Goal: Obtain resource: Download file/media

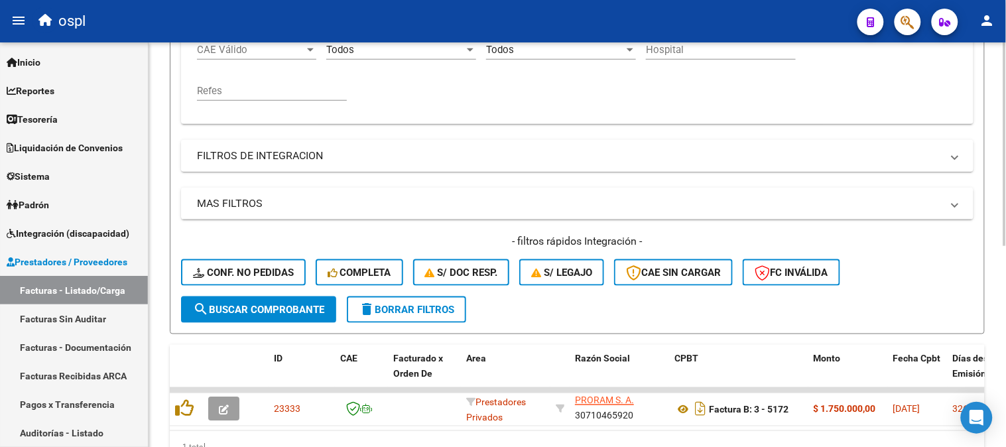
scroll to position [253, 0]
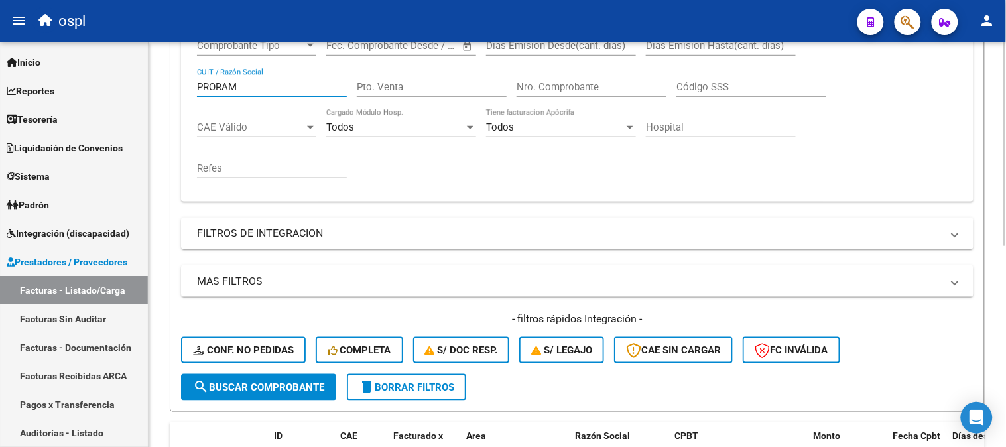
click at [260, 88] on input "PRORAM" at bounding box center [272, 87] width 150 height 12
paste input "30712862840"
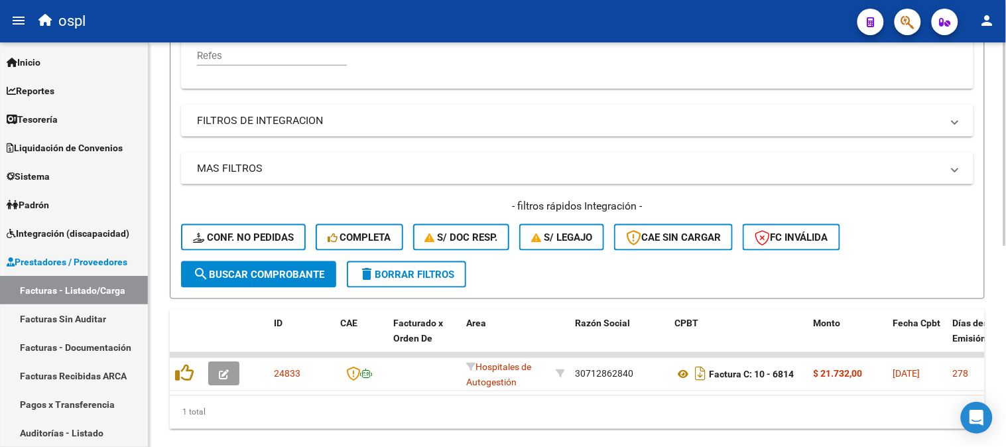
scroll to position [400, 0]
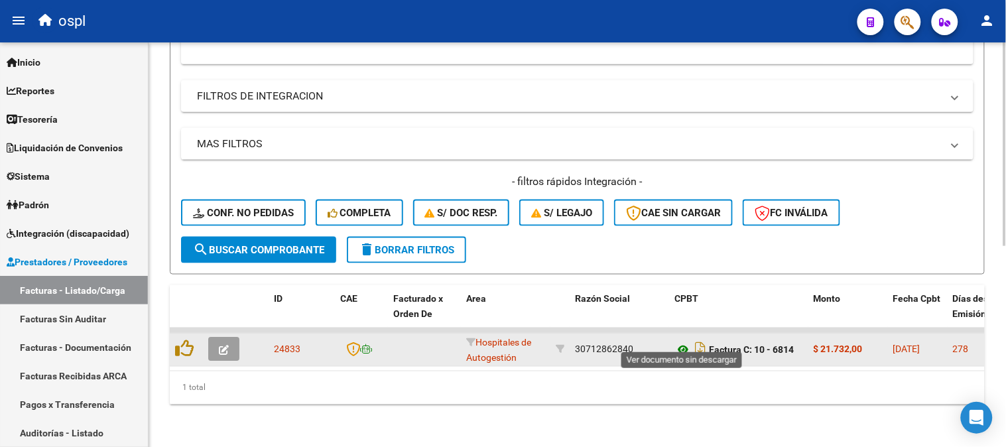
click at [682, 342] on icon at bounding box center [683, 350] width 17 height 16
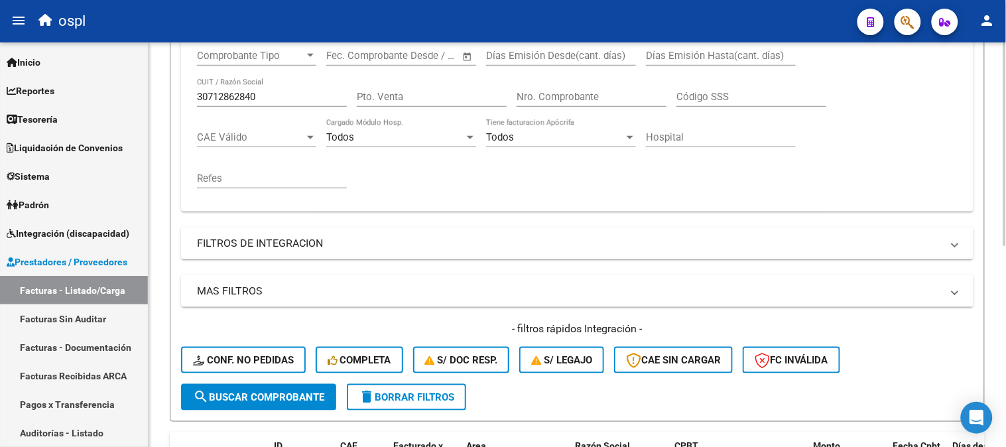
scroll to position [105, 0]
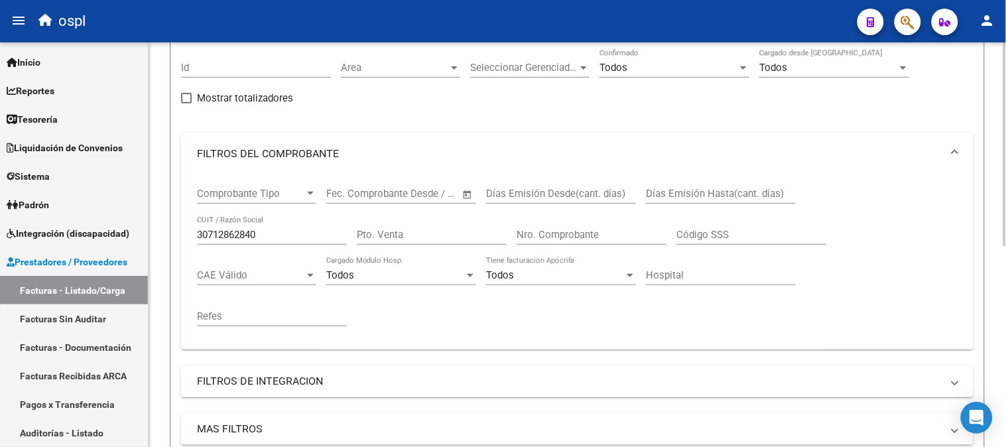
click at [264, 237] on input "30712862840" at bounding box center [272, 235] width 150 height 12
paste input "27388847641"
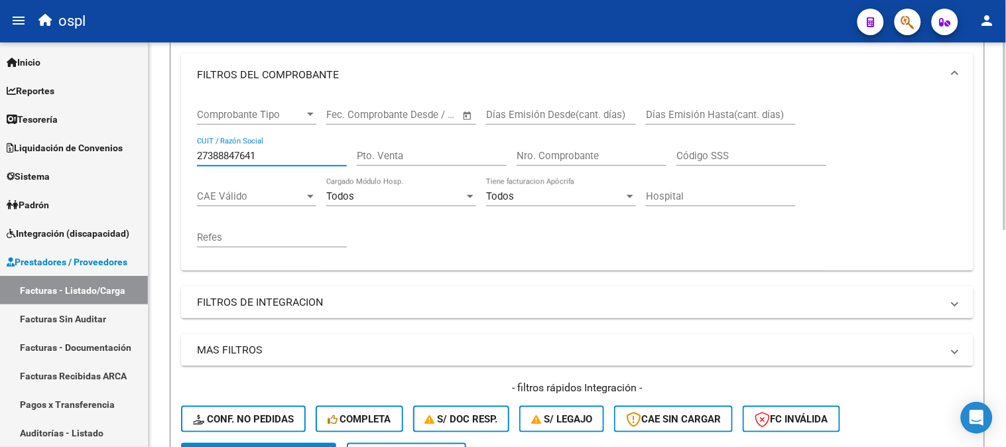
scroll to position [182, 0]
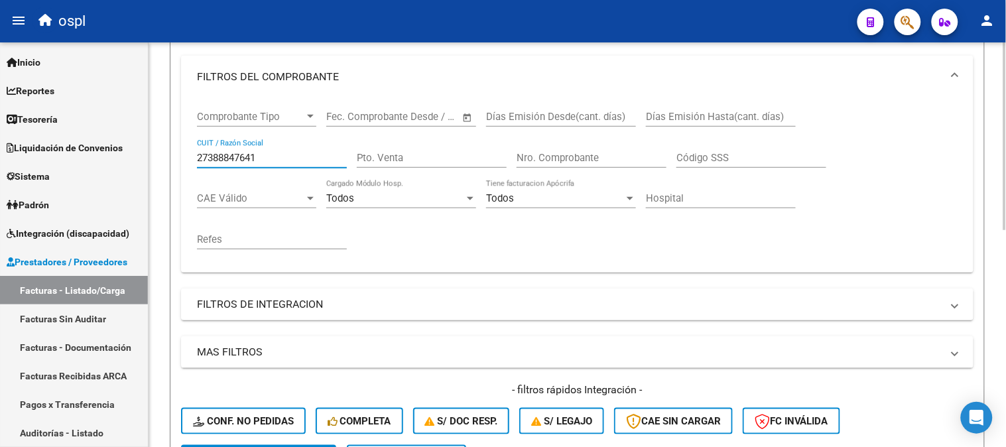
paste input "0303277103"
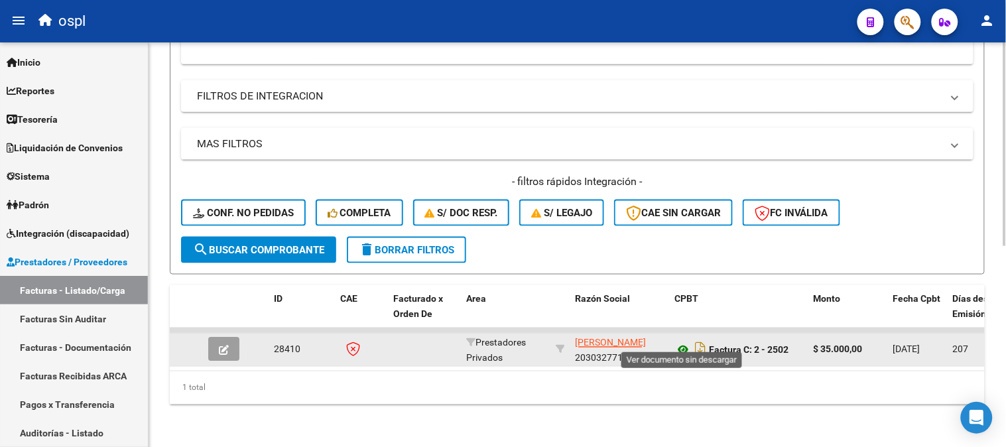
type input "20303277103"
click at [679, 342] on icon at bounding box center [683, 350] width 17 height 16
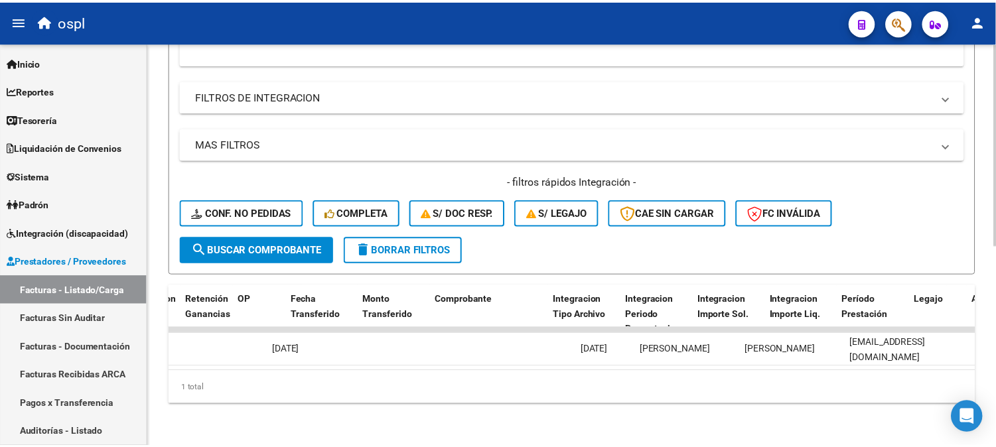
scroll to position [0, 0]
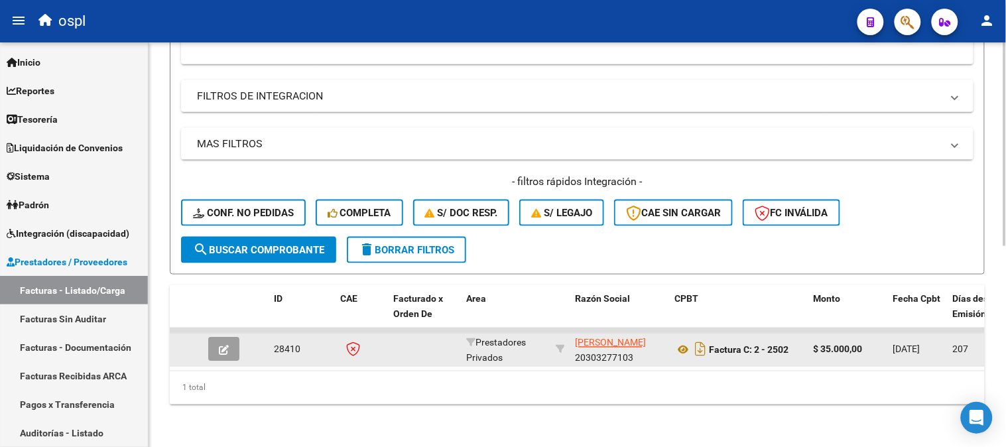
click at [216, 338] on button "button" at bounding box center [223, 350] width 31 height 24
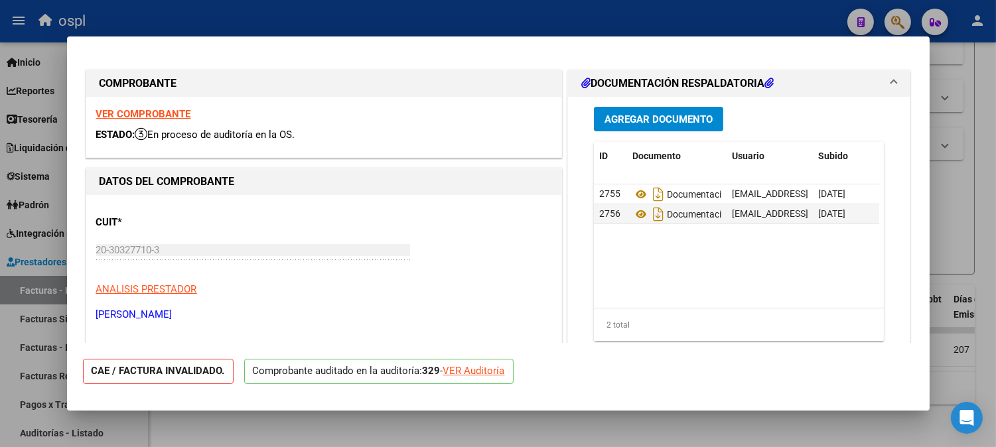
scroll to position [74, 0]
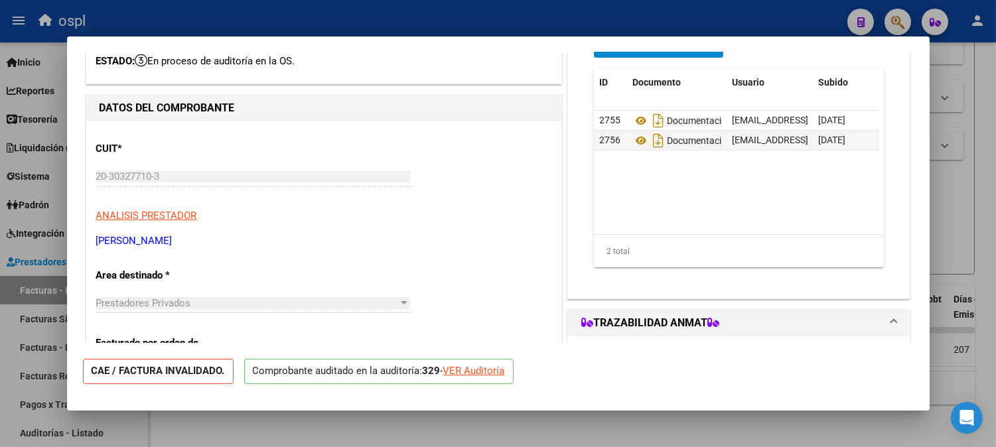
click at [480, 369] on div "VER Auditoría" at bounding box center [474, 371] width 62 height 15
type input "$ 0,00"
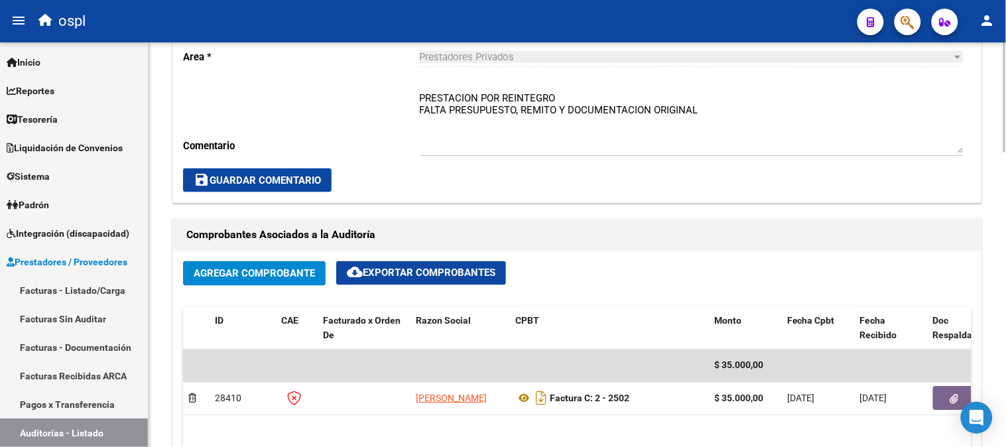
scroll to position [515, 0]
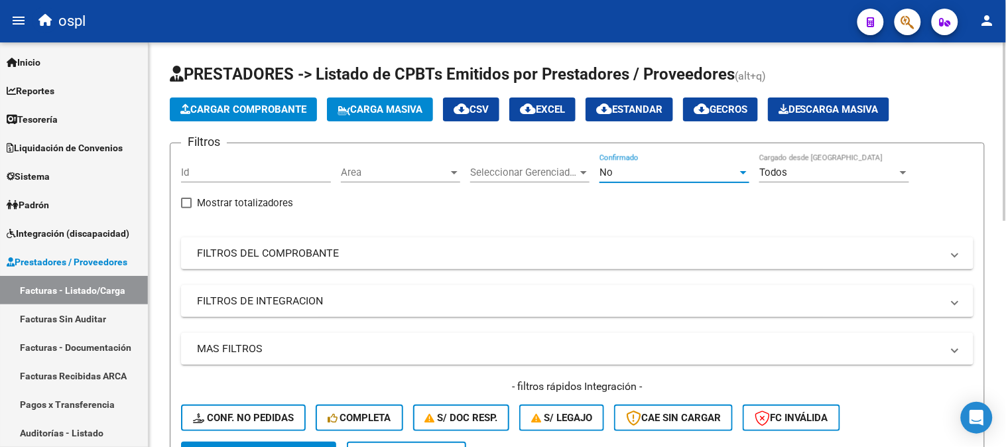
click at [617, 170] on div "No" at bounding box center [669, 172] width 138 height 12
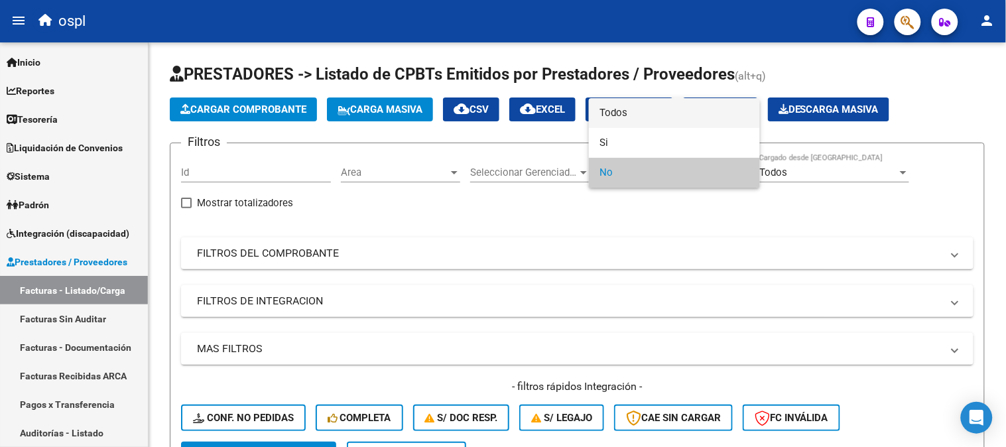
click at [641, 116] on span "Todos" at bounding box center [675, 113] width 150 height 30
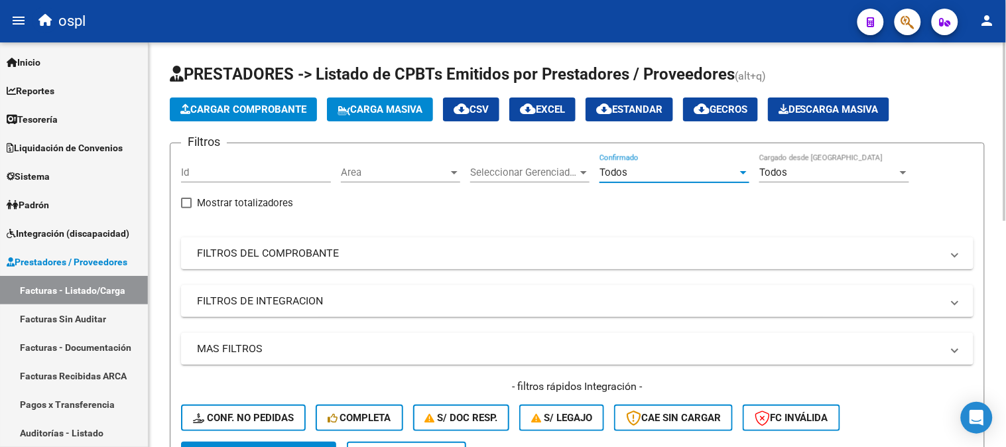
click at [385, 247] on mat-panel-title "FILTROS DEL COMPROBANTE" at bounding box center [569, 253] width 745 height 15
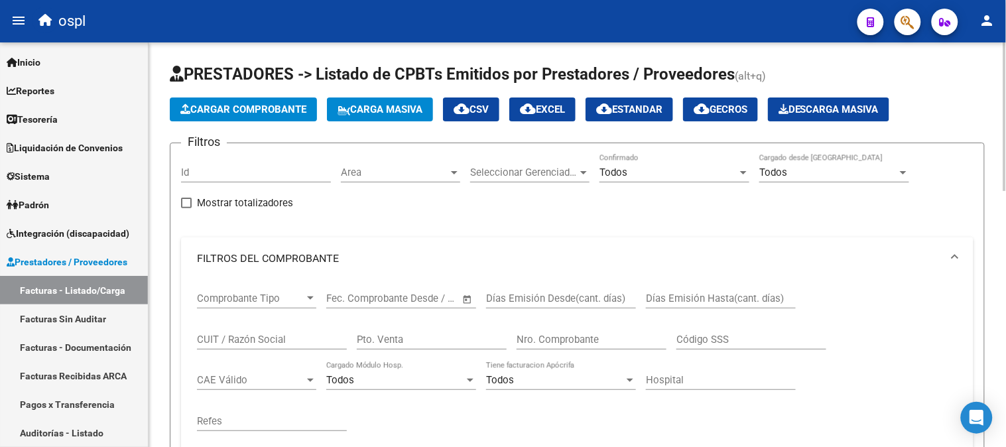
click at [257, 344] on input "CUIT / Razón Social" at bounding box center [272, 340] width 150 height 12
paste input "30588092468"
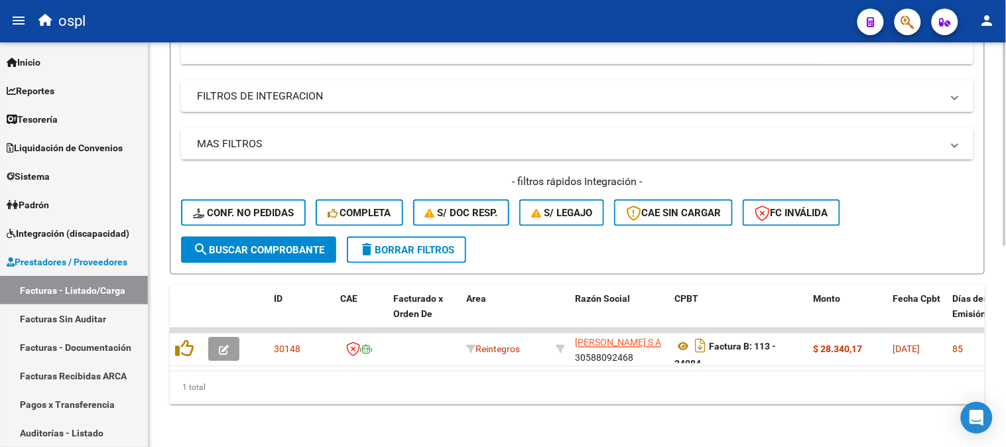
scroll to position [400, 0]
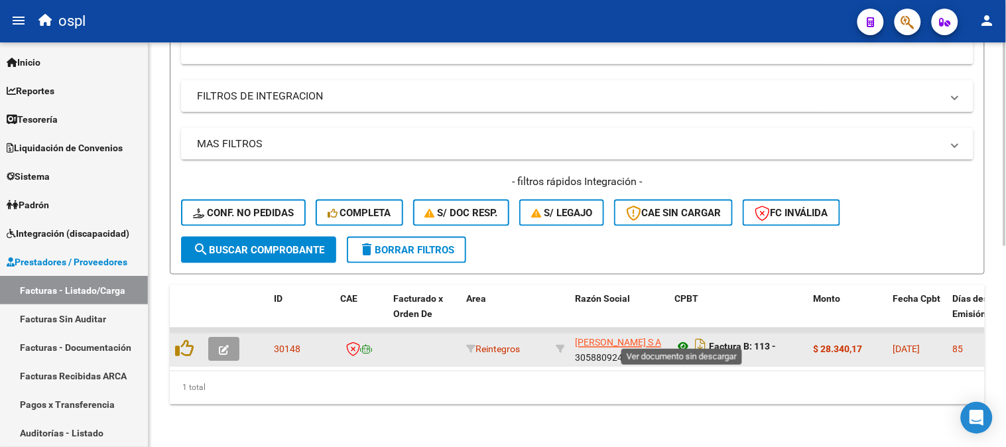
click at [686, 339] on icon at bounding box center [683, 347] width 17 height 16
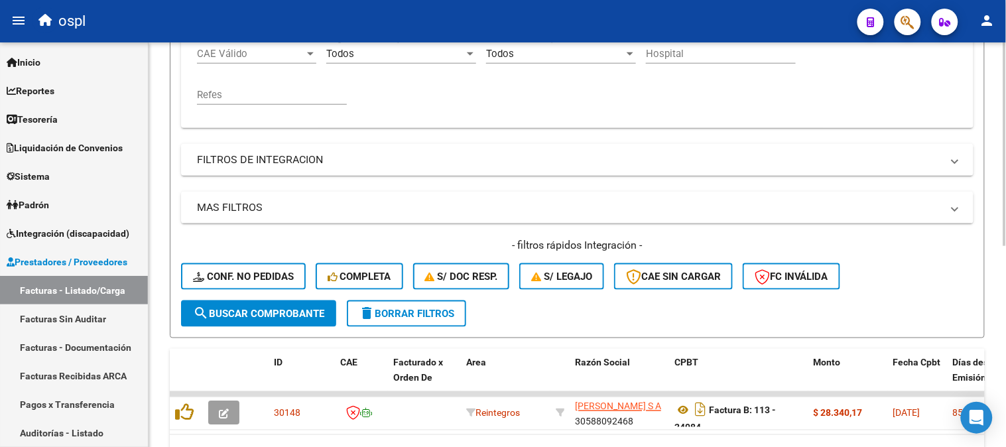
scroll to position [253, 0]
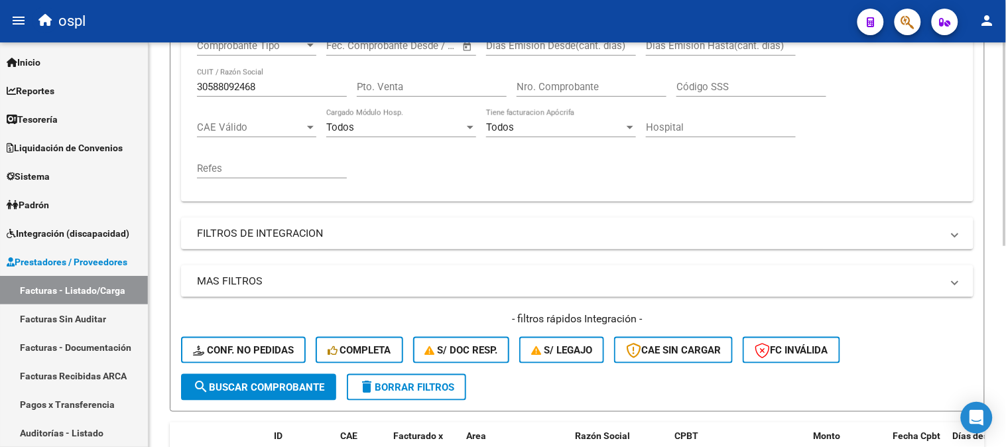
click at [270, 89] on input "30588092468" at bounding box center [272, 87] width 150 height 12
paste input "20332229703"
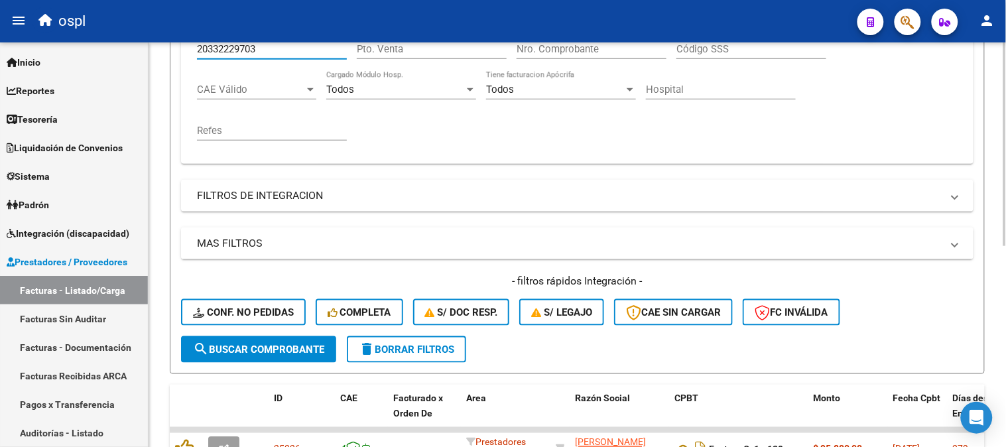
scroll to position [400, 0]
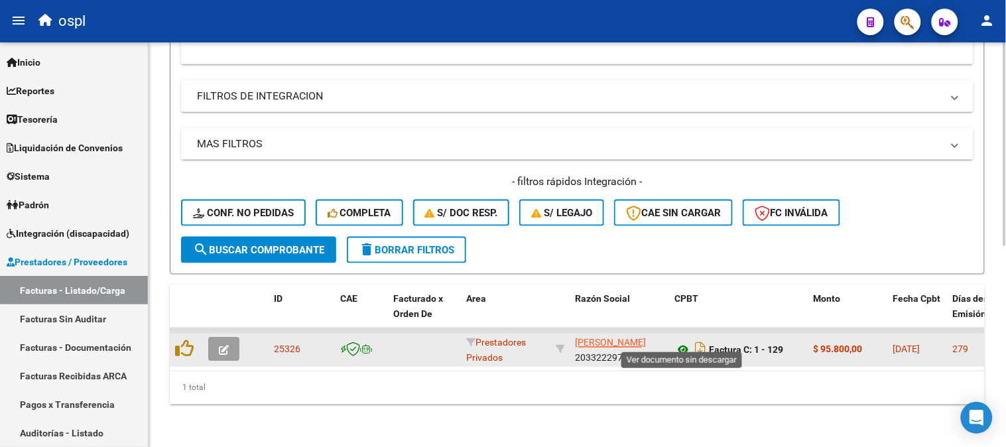
click at [681, 342] on icon at bounding box center [683, 350] width 17 height 16
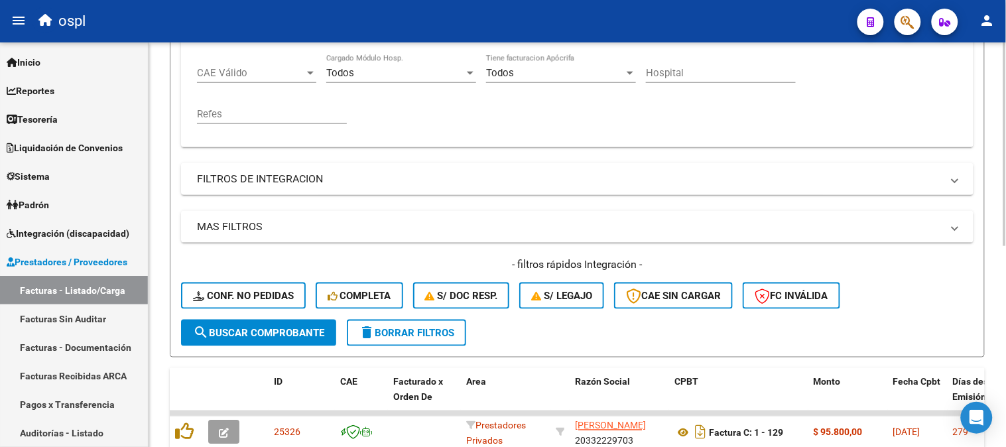
scroll to position [179, 0]
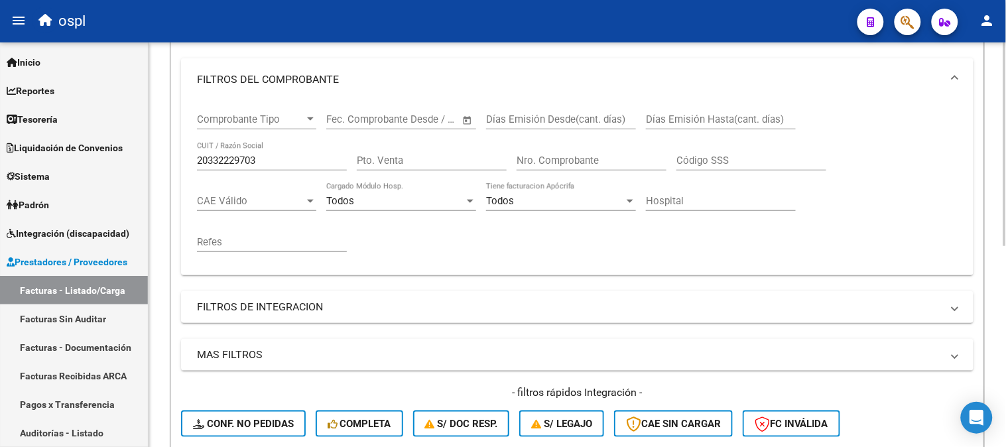
click at [276, 156] on input "20332229703" at bounding box center [272, 161] width 150 height 12
paste input "7388847641"
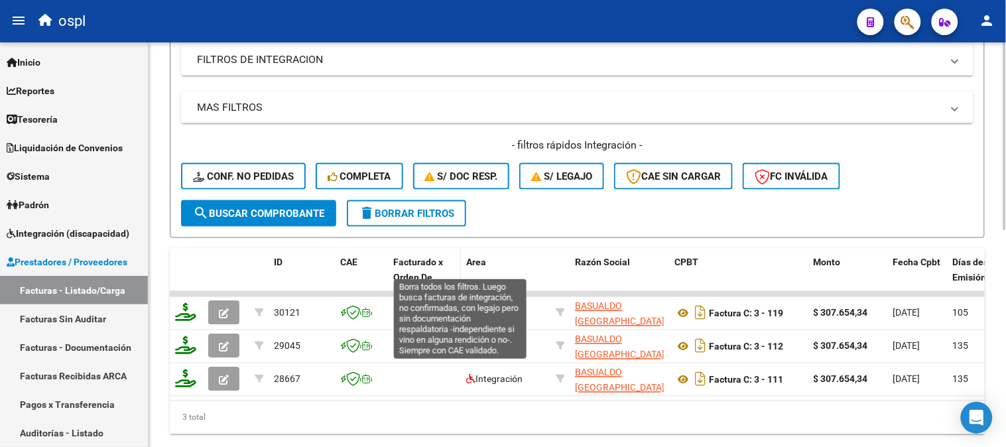
scroll to position [466, 0]
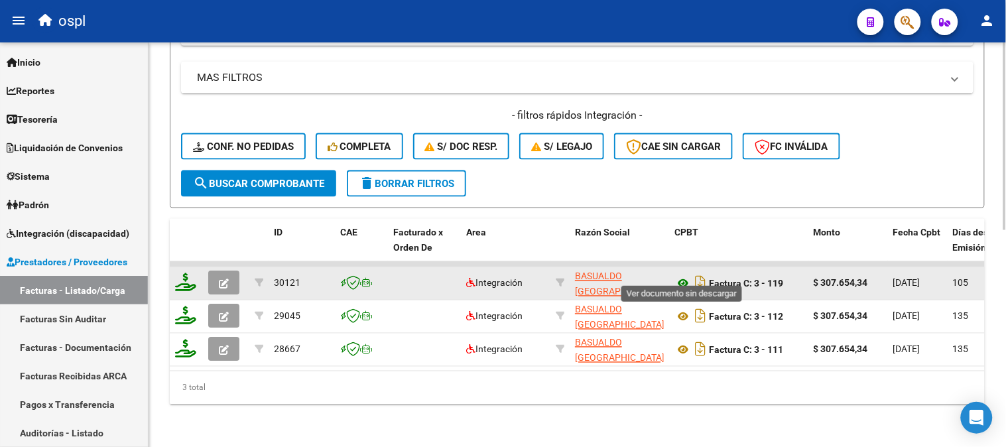
type input "27388847641"
click at [683, 276] on icon at bounding box center [683, 284] width 17 height 16
